Goal: Complete application form: Complete application form

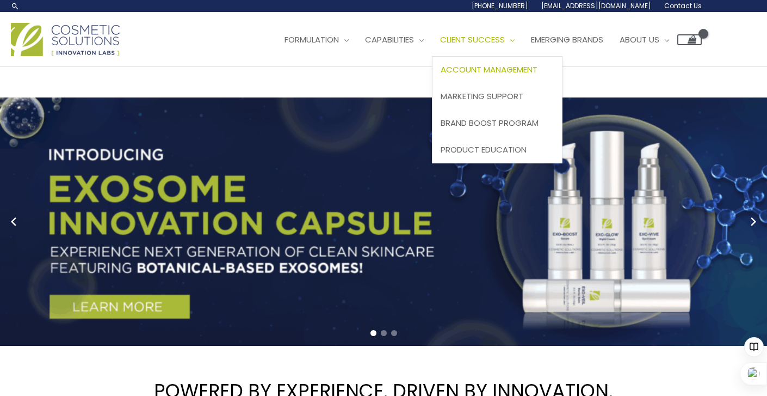
click at [451, 75] on span "Account Management" at bounding box center [489, 69] width 97 height 11
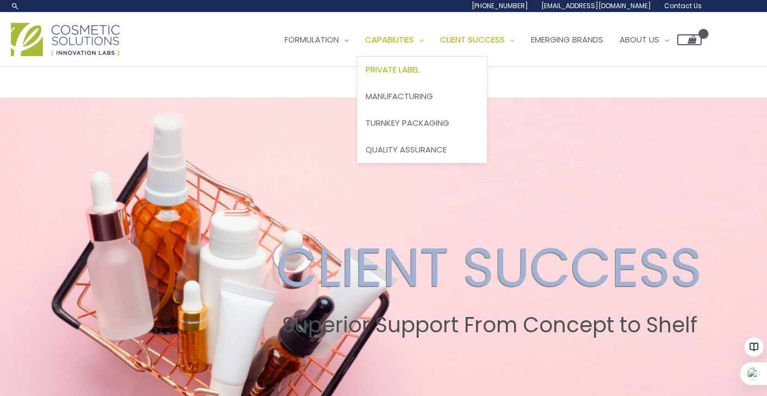
click at [366, 75] on span "Private Label" at bounding box center [393, 69] width 54 height 11
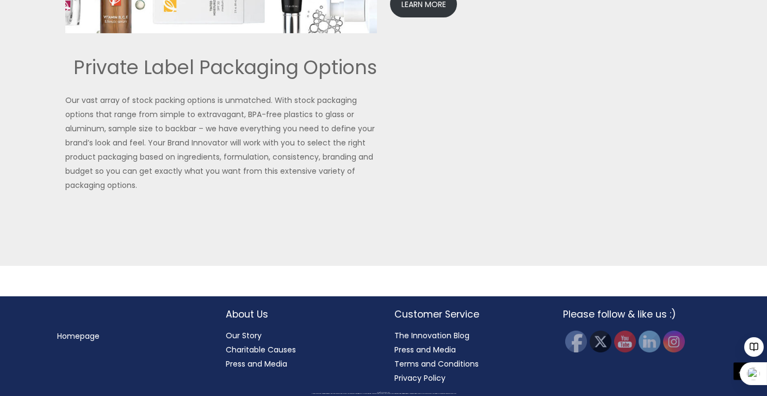
scroll to position [2632, 0]
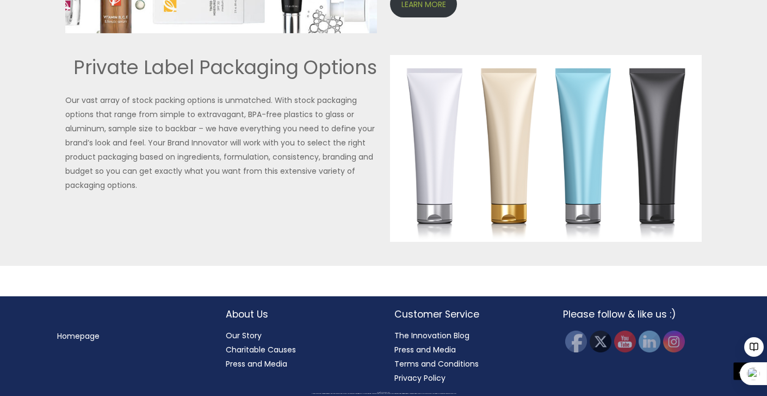
click at [414, 17] on link "LEARN MORE" at bounding box center [423, 4] width 67 height 27
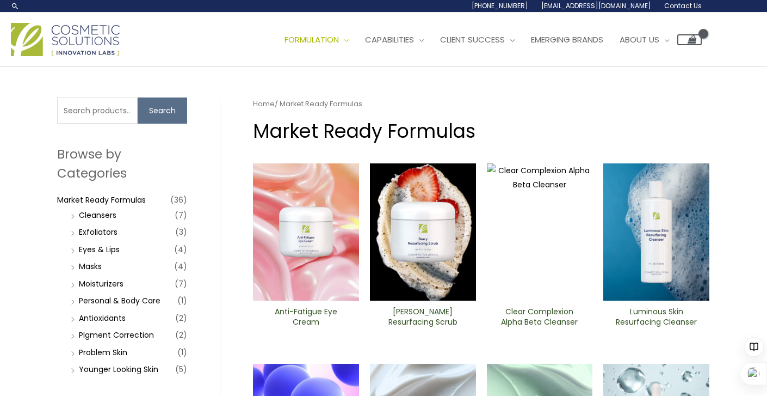
click at [681, 9] on span "Contact Us" at bounding box center [684, 5] width 38 height 9
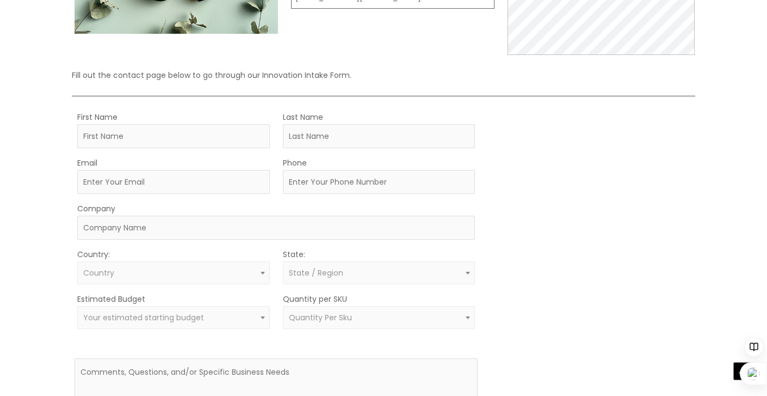
scroll to position [220, 0]
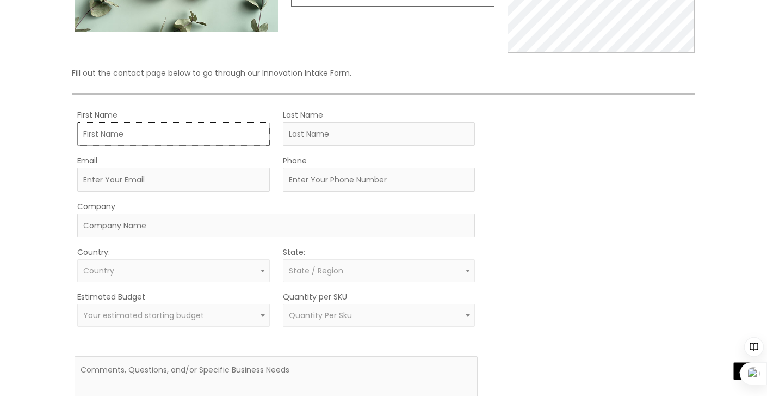
click at [195, 146] on input "First Name" at bounding box center [173, 134] width 193 height 24
type input "Alan"
click at [330, 146] on input "Last Name" at bounding box center [379, 134] width 193 height 24
type input "Gee"
click at [95, 192] on input "Email" at bounding box center [173, 180] width 193 height 24
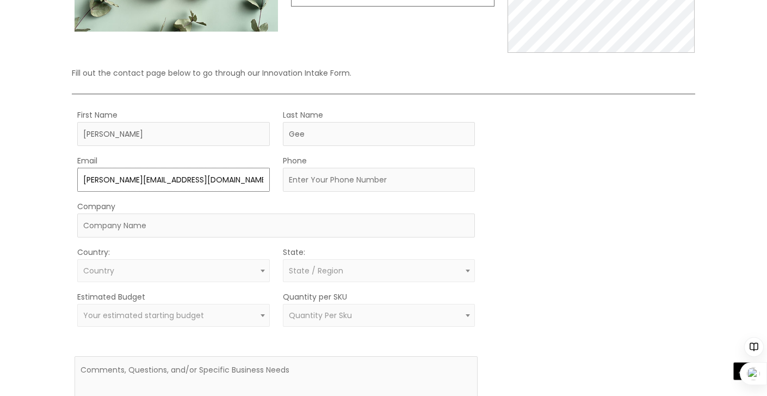
type input "[PERSON_NAME][EMAIL_ADDRESS][DOMAIN_NAME]"
click at [312, 192] on input "Phone" at bounding box center [379, 180] width 193 height 24
type input "4167213165"
click at [198, 236] on input "Company" at bounding box center [276, 224] width 398 height 24
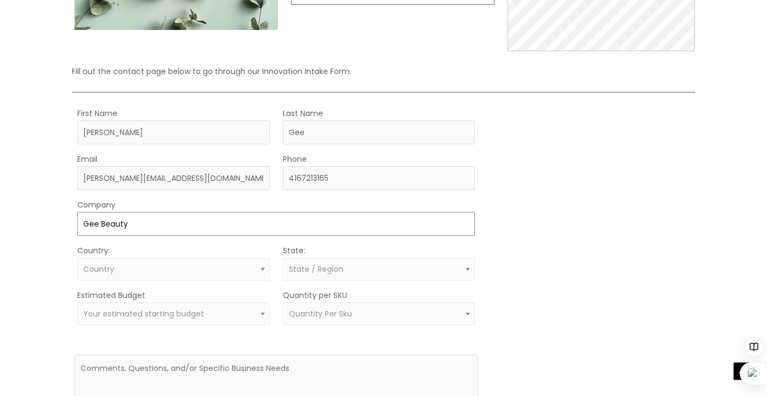
type input "Gee Beauty"
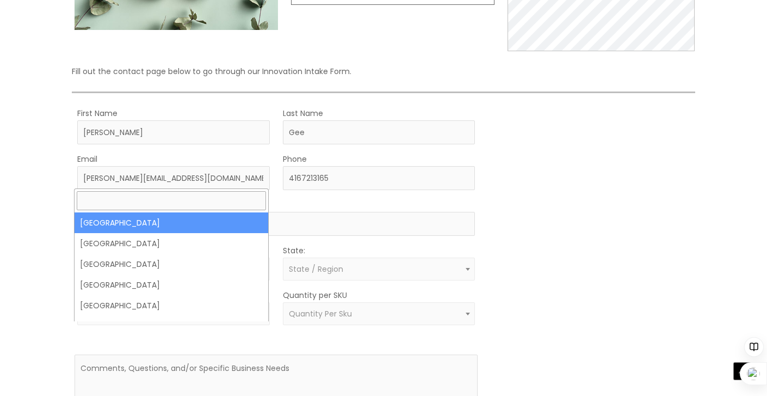
click at [138, 274] on span "Country" at bounding box center [173, 269] width 180 height 10
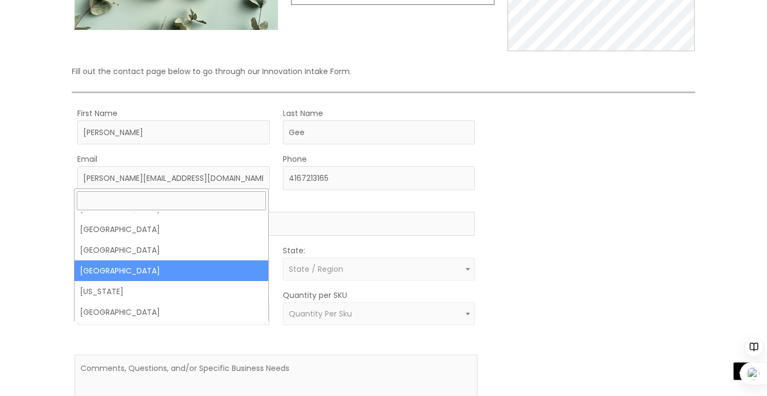
scroll to position [0, 0]
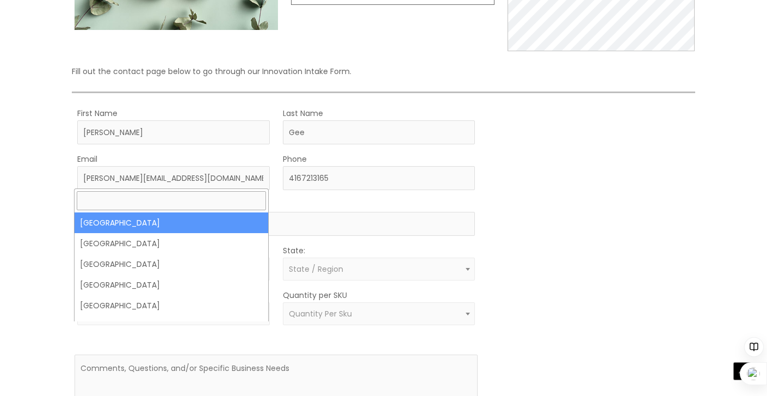
select select "United States"
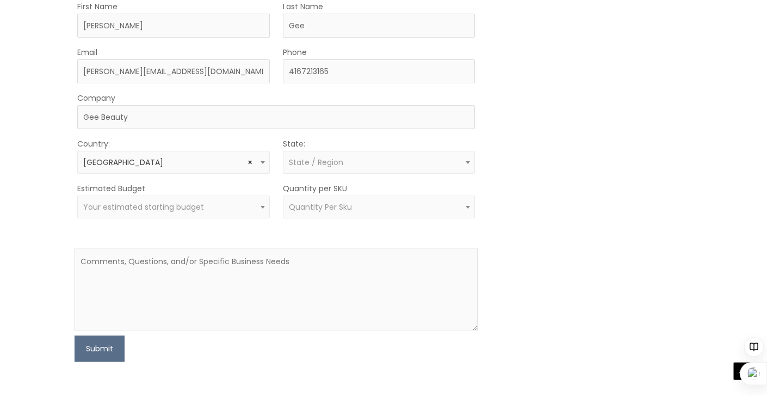
scroll to position [330, 0]
click at [293, 167] on span "State / Region" at bounding box center [316, 161] width 54 height 11
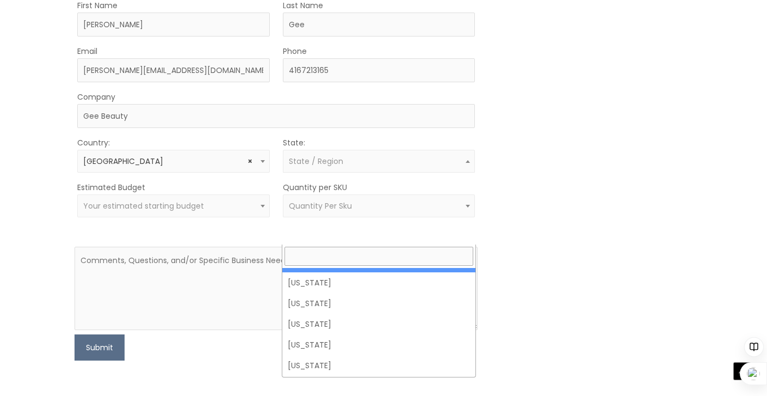
select select "Florida"
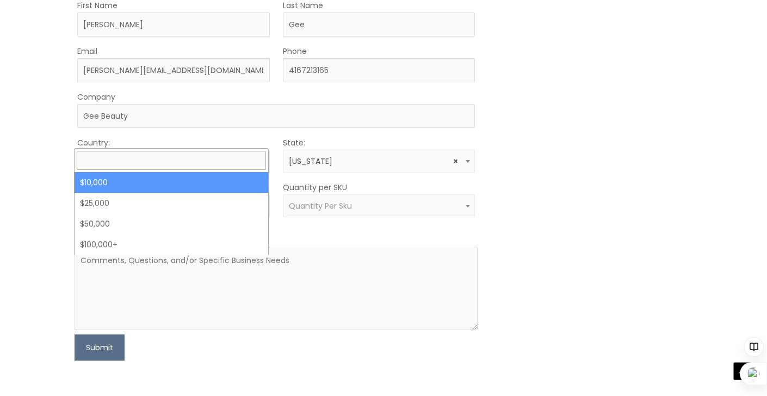
click at [159, 211] on span "Your estimated starting budget" at bounding box center [143, 205] width 121 height 11
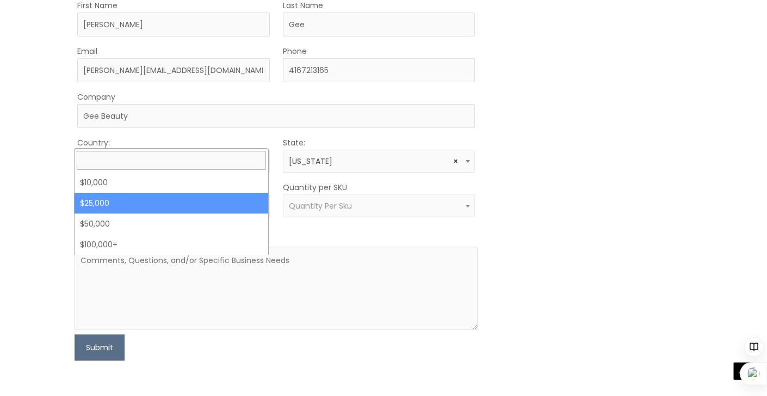
select select "25000"
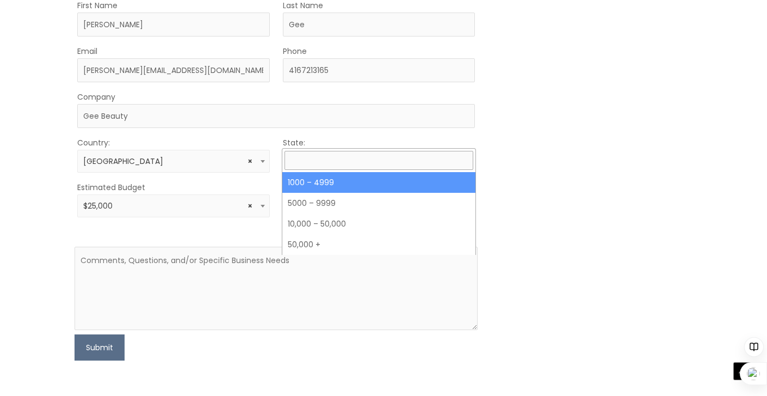
click at [315, 211] on span "Quantity Per Sku" at bounding box center [320, 205] width 63 height 11
select select "10"
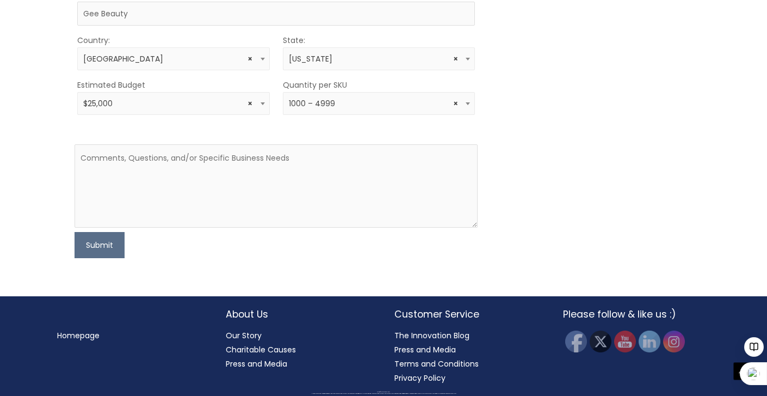
scroll to position [494, 0]
click at [120, 193] on textarea at bounding box center [276, 185] width 403 height 83
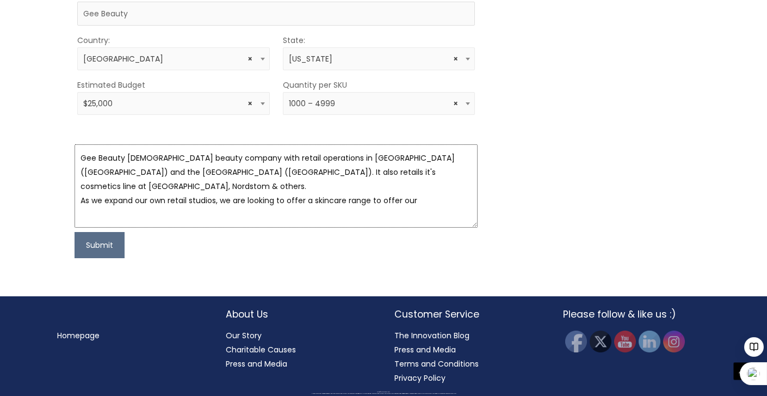
click at [372, 228] on textarea "Gee Beauty 20 year old beauty company with retail operations in Canada (Toronto…" at bounding box center [276, 185] width 403 height 83
drag, startPoint x: 165, startPoint y: 260, endPoint x: 217, endPoint y: 262, distance: 51.8
click at [217, 228] on textarea "Gee Beauty 20 year old beauty company with retail operations in Canada (Toronto…" at bounding box center [276, 185] width 403 height 83
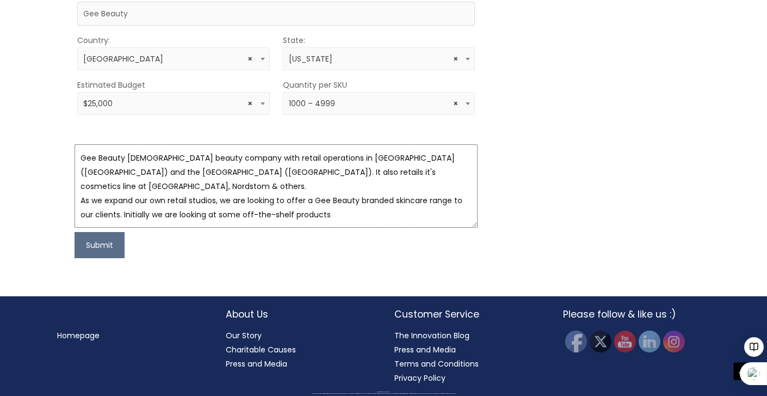
scroll to position [17, 0]
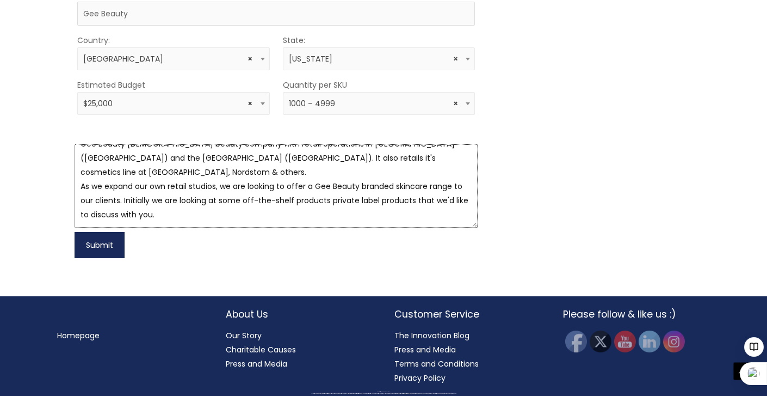
type textarea "Gee Beauty 20 year old beauty company with retail operations in Canada (Toronto…"
click at [99, 232] on button "Submit" at bounding box center [100, 245] width 50 height 26
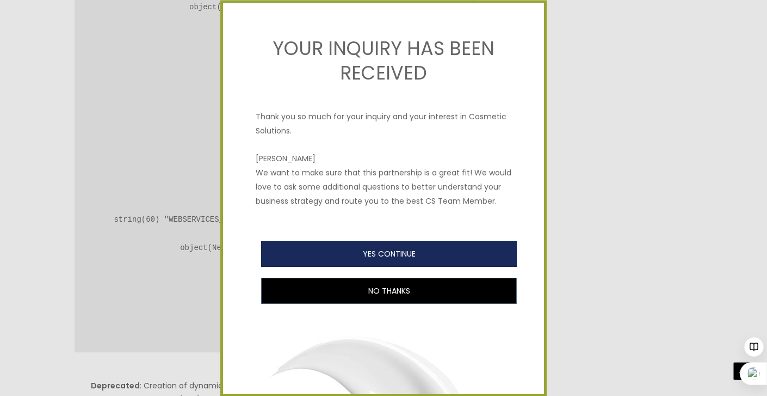
scroll to position [705, 0]
click at [429, 267] on button "YES CONTINUE" at bounding box center [389, 254] width 256 height 26
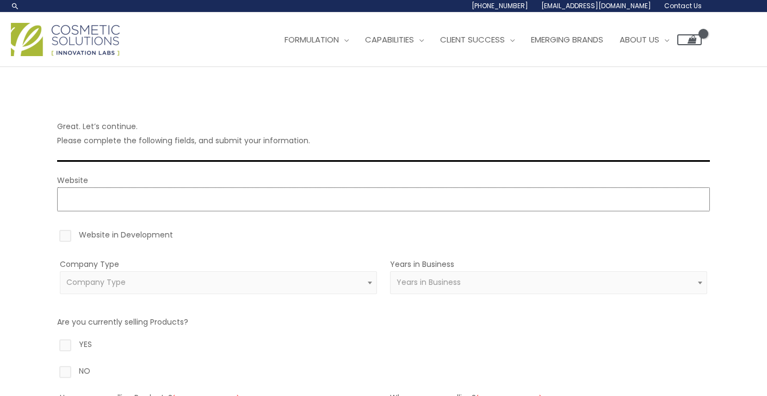
click at [189, 211] on input "Website" at bounding box center [383, 199] width 653 height 24
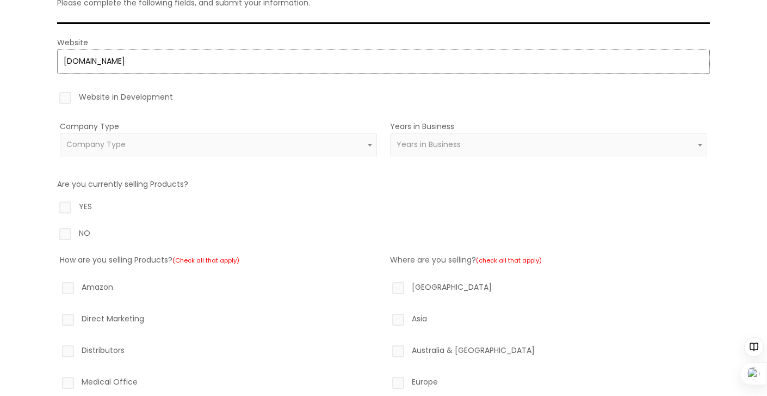
scroll to position [138, 0]
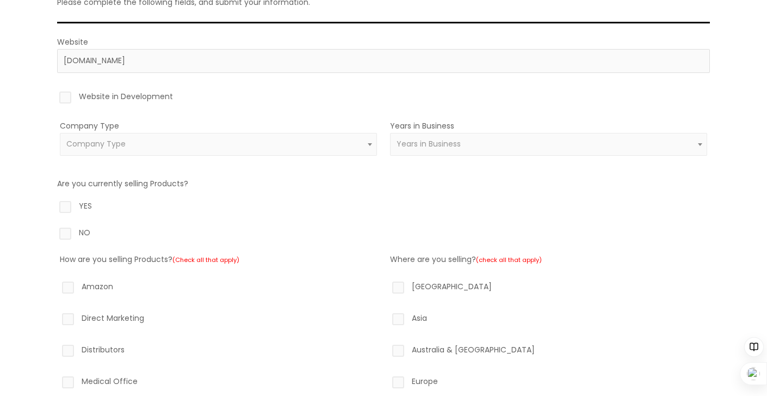
type input "[URL][DOMAIN_NAME]"
click at [149, 149] on span "Company Type" at bounding box center [218, 144] width 305 height 10
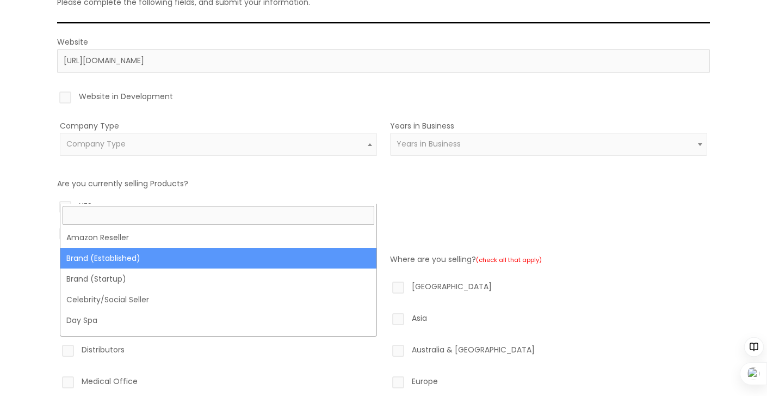
select select "38"
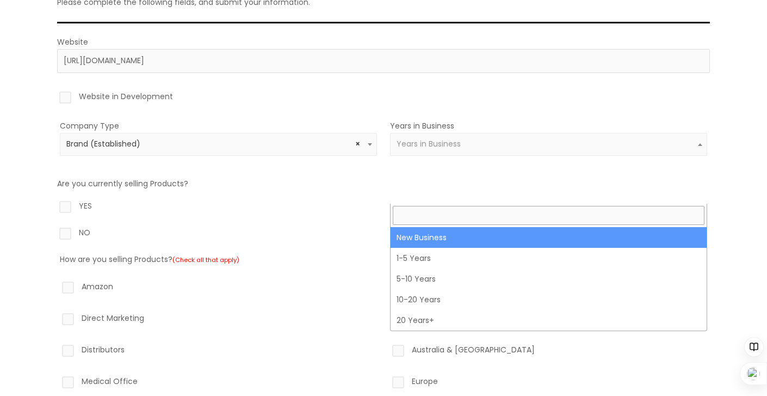
click at [443, 156] on span "Years in Business" at bounding box center [548, 144] width 317 height 23
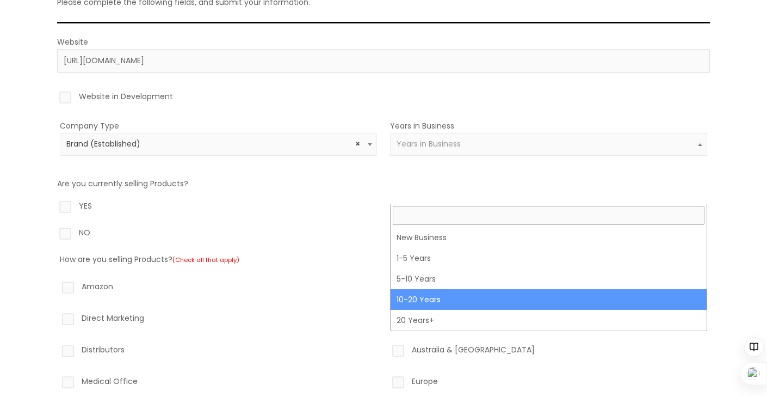
drag, startPoint x: 436, startPoint y: 310, endPoint x: 415, endPoint y: 305, distance: 21.3
select select "4"
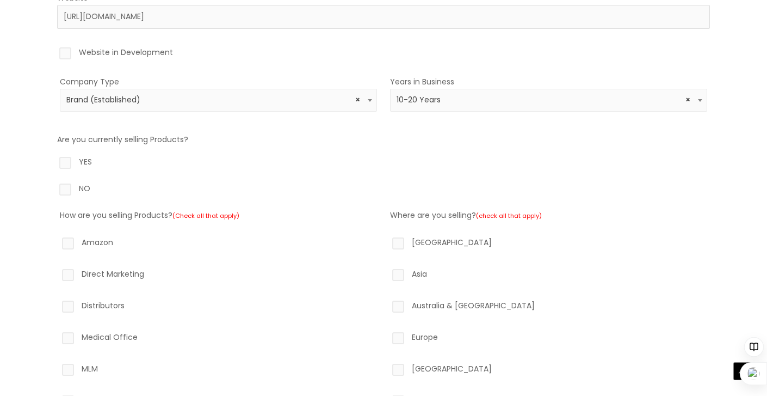
scroll to position [185, 0]
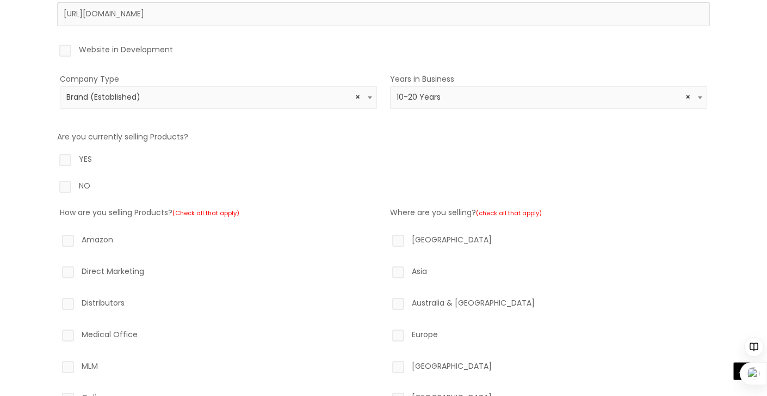
drag, startPoint x: 64, startPoint y: 211, endPoint x: 88, endPoint y: 219, distance: 24.8
click at [65, 170] on label "YES" at bounding box center [383, 161] width 653 height 19
click at [53, 159] on input "YES" at bounding box center [49, 155] width 7 height 7
radio input "true"
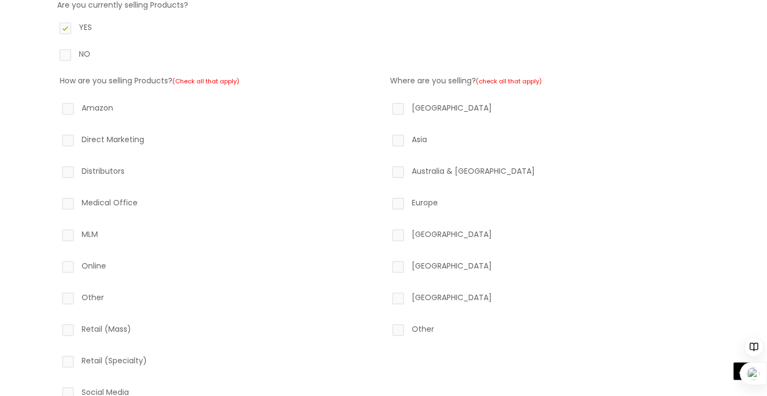
scroll to position [318, 0]
click at [68, 149] on label "Direct Marketing" at bounding box center [218, 140] width 317 height 19
click at [56, 138] on input "Direct Marketing" at bounding box center [52, 134] width 7 height 7
checkbox input "true"
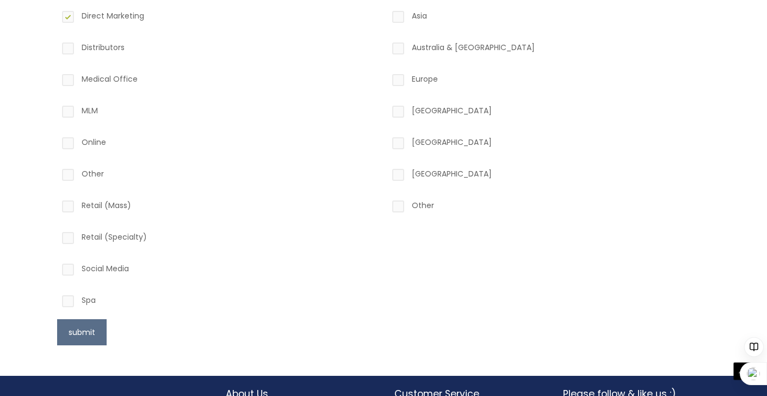
scroll to position [441, 0]
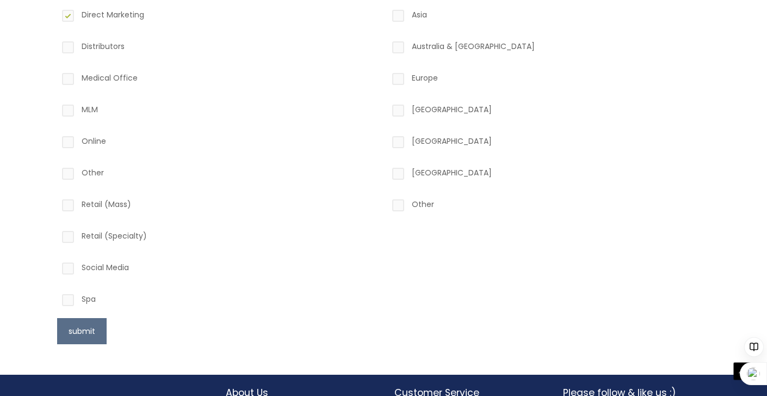
click at [70, 152] on label "Online" at bounding box center [218, 143] width 317 height 19
click at [56, 141] on input "Online" at bounding box center [52, 137] width 7 height 7
checkbox input "true"
click at [72, 247] on label "Retail (Specialty)" at bounding box center [218, 238] width 317 height 19
click at [56, 236] on input "Retail (Specialty)" at bounding box center [52, 232] width 7 height 7
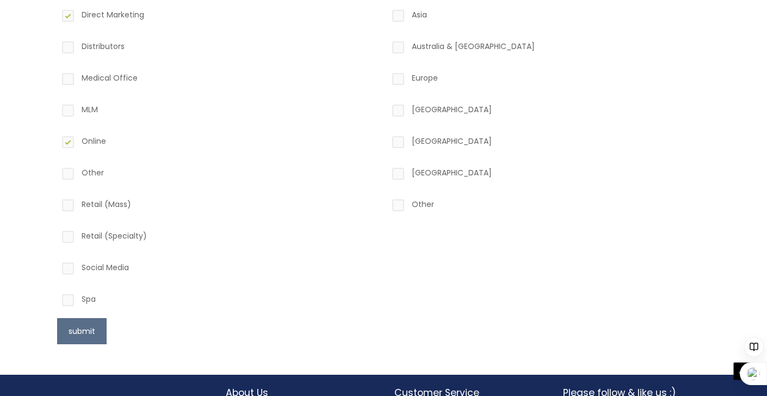
checkbox input "true"
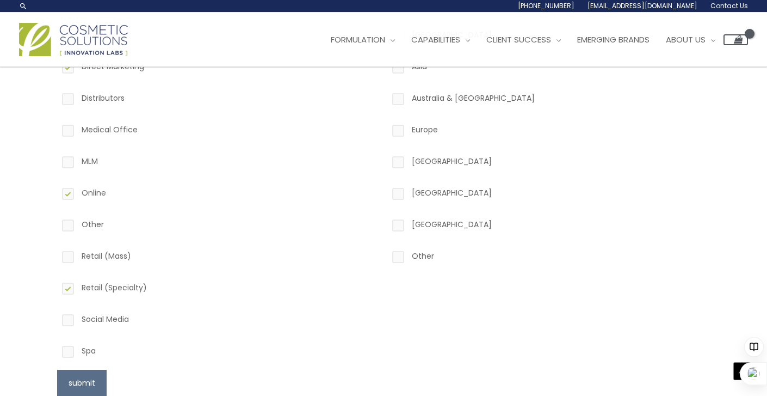
scroll to position [384, 0]
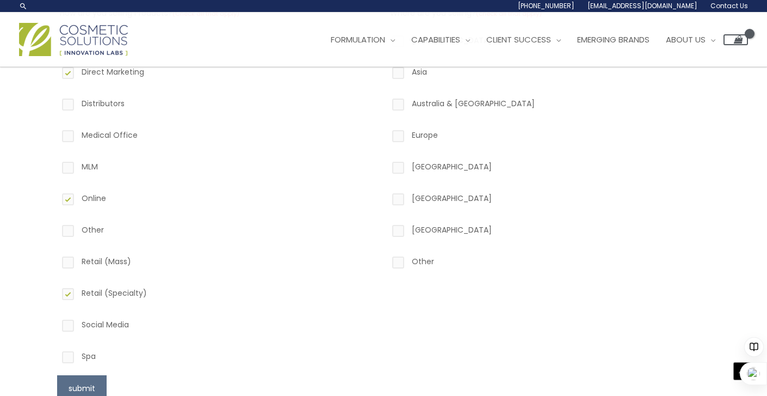
click at [403, 52] on label "North America" at bounding box center [548, 42] width 317 height 19
click at [386, 40] on input "North America" at bounding box center [382, 36] width 7 height 7
checkbox input "true"
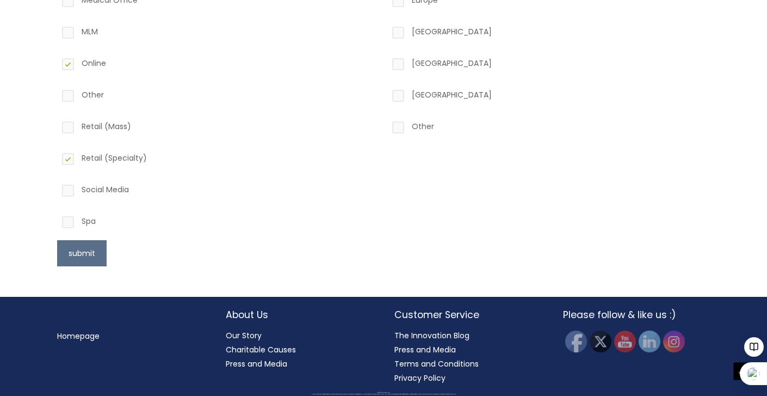
scroll to position [610, 0]
click at [82, 240] on button "submit" at bounding box center [82, 253] width 50 height 26
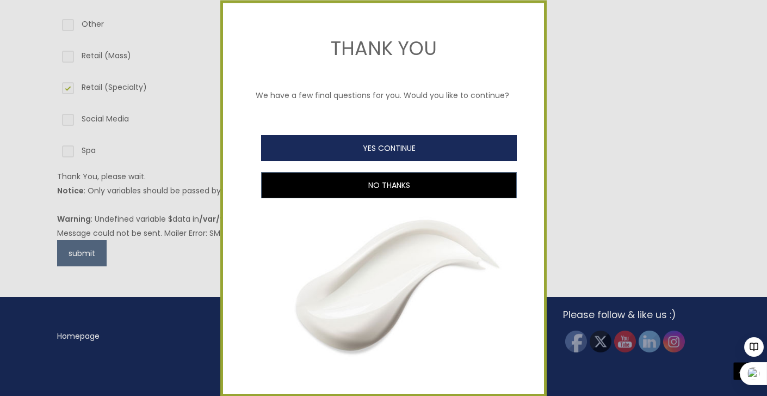
click at [366, 161] on button "YES CONTINUE" at bounding box center [389, 148] width 256 height 26
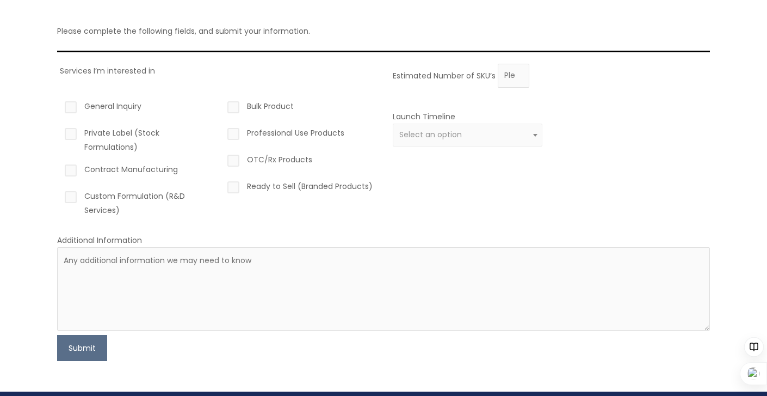
scroll to position [99, 0]
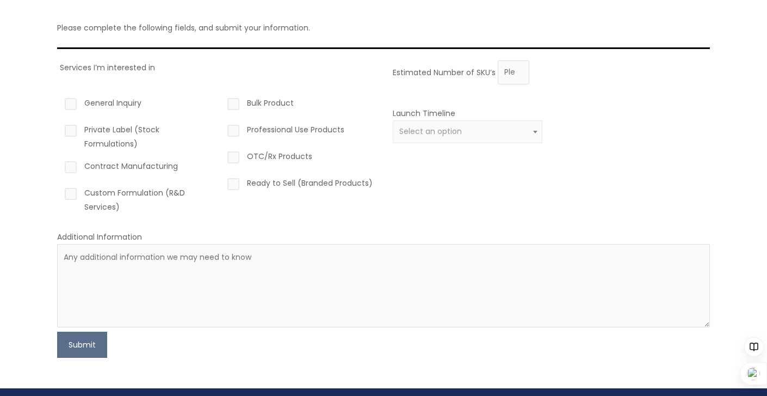
click at [73, 151] on label "Private Label (Stock Formulations)" at bounding box center [138, 136] width 150 height 28
click at [59, 130] on input "Private Label (Stock Formulations)" at bounding box center [55, 125] width 7 height 7
checkbox input "true"
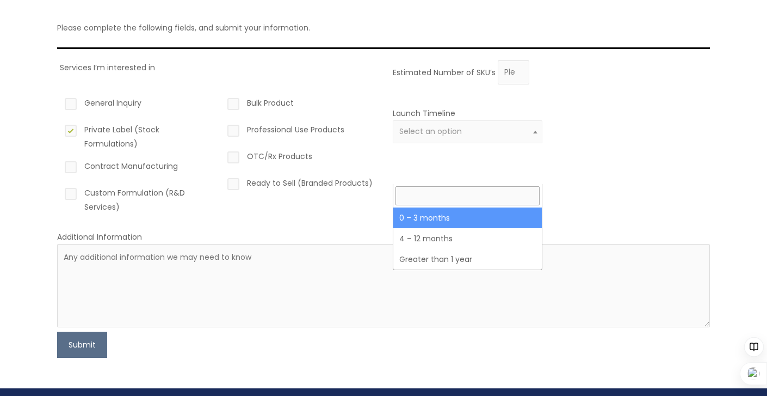
click at [446, 137] on span "Select an option" at bounding box center [431, 131] width 63 height 11
select select "2"
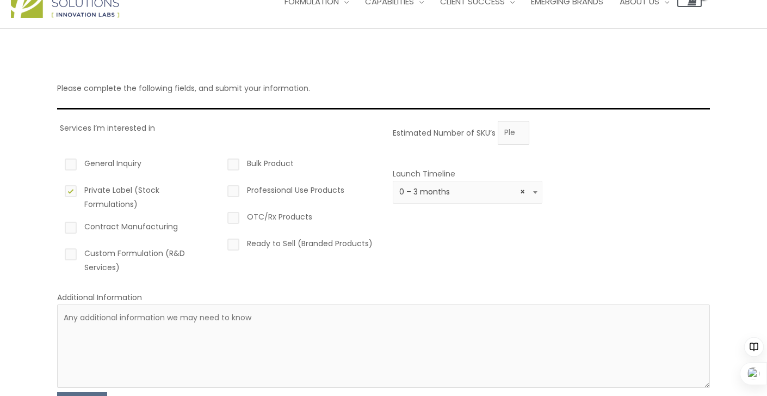
scroll to position [33, 0]
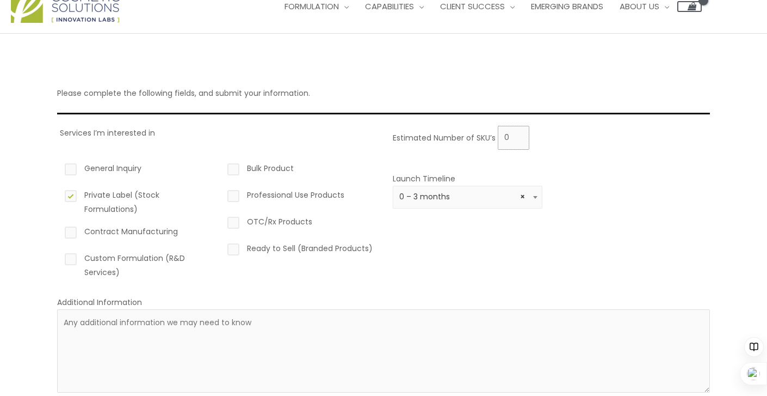
click at [530, 150] on input "0" at bounding box center [514, 138] width 32 height 24
click at [530, 150] on input "1" at bounding box center [514, 138] width 32 height 24
click at [530, 150] on input "2" at bounding box center [514, 138] width 32 height 24
click at [530, 150] on input "3" at bounding box center [514, 138] width 32 height 24
click at [530, 150] on input "4" at bounding box center [514, 138] width 32 height 24
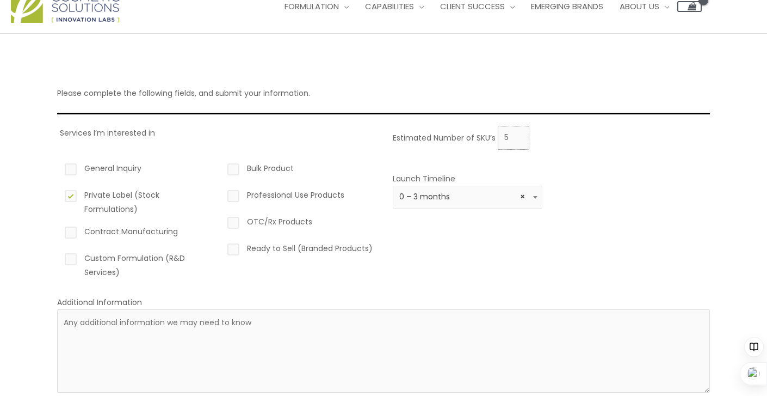
click at [530, 150] on input "5" at bounding box center [514, 138] width 32 height 24
type input "6"
click at [530, 150] on input "6" at bounding box center [514, 138] width 32 height 24
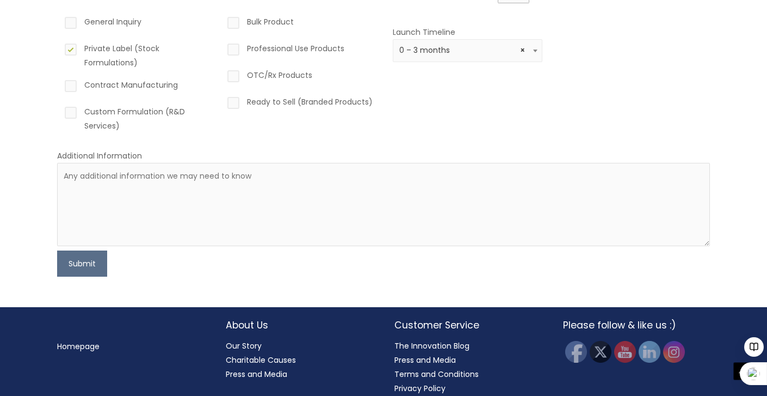
scroll to position [183, 0]
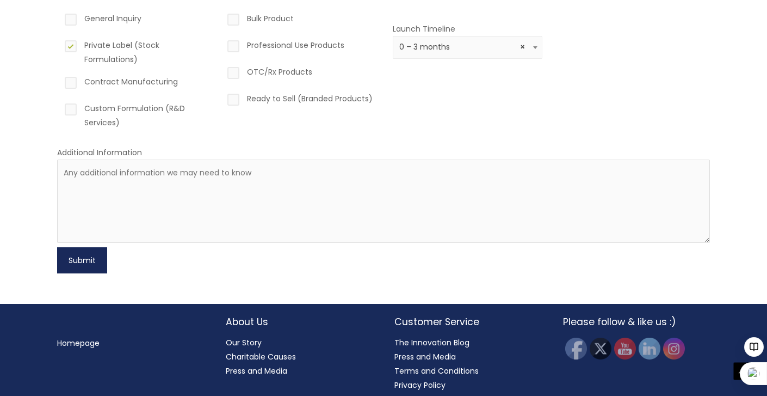
click at [73, 273] on button "Submit" at bounding box center [82, 260] width 50 height 26
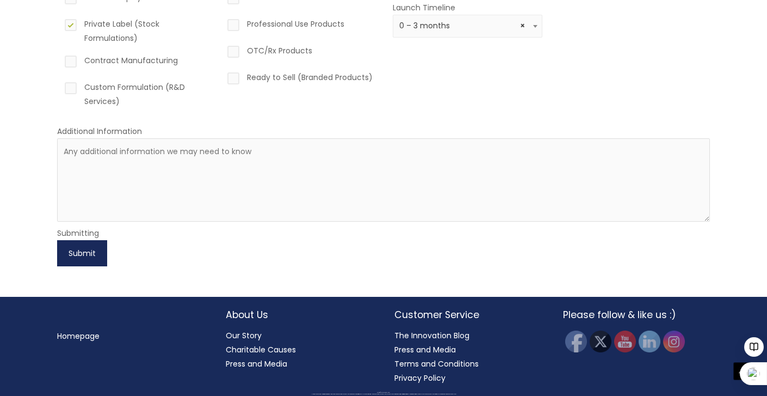
scroll to position [303, 0]
click at [77, 240] on button "Submit" at bounding box center [82, 253] width 50 height 26
click at [99, 138] on textarea at bounding box center [383, 179] width 653 height 83
type textarea "looking forward to discussing further!"
click at [79, 240] on button "Submit" at bounding box center [82, 253] width 50 height 26
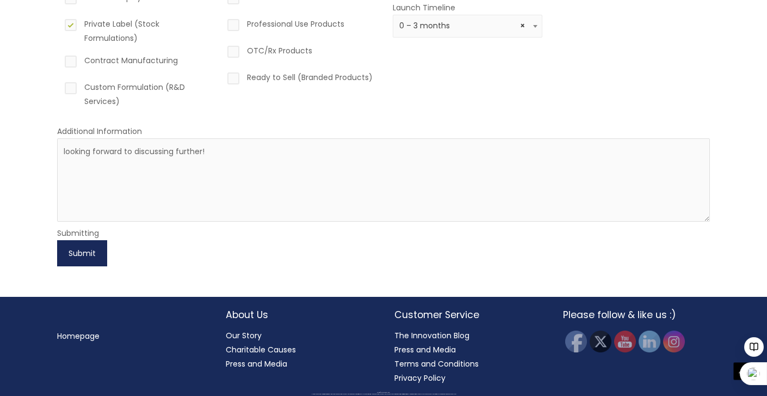
click at [79, 240] on button "Submit" at bounding box center [82, 253] width 50 height 26
click at [103, 240] on button "Submit" at bounding box center [82, 253] width 50 height 26
